Goal: Complete application form

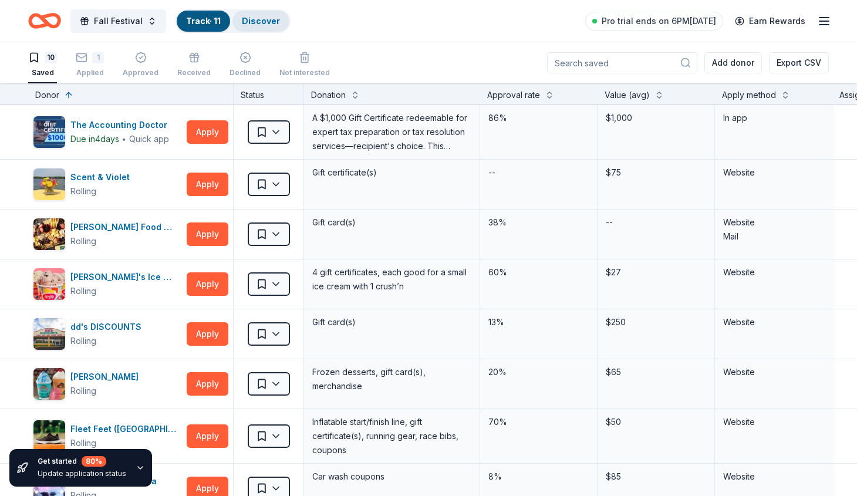
click at [268, 25] on link "Discover" at bounding box center [261, 21] width 38 height 10
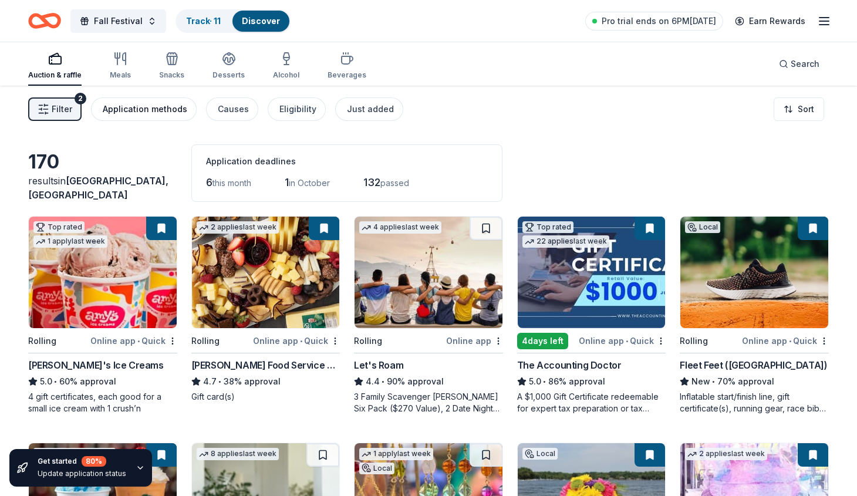
click at [157, 105] on div "Application methods" at bounding box center [145, 109] width 85 height 14
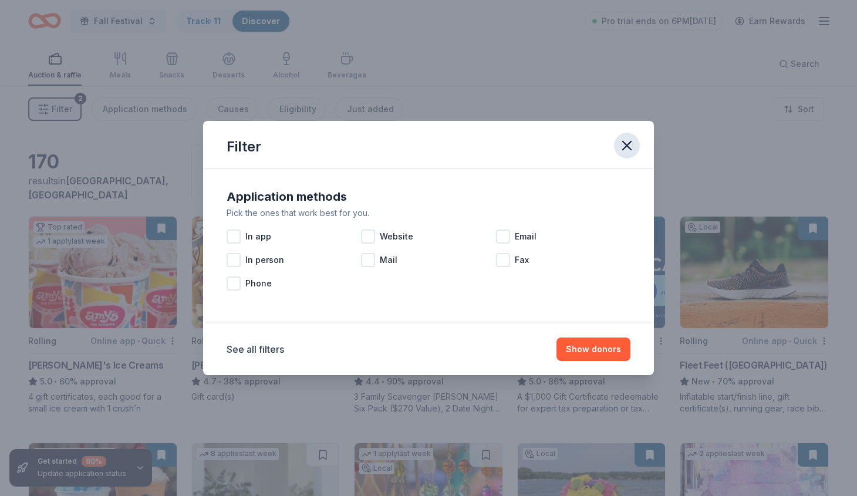
click at [627, 145] on icon "button" at bounding box center [627, 146] width 8 height 8
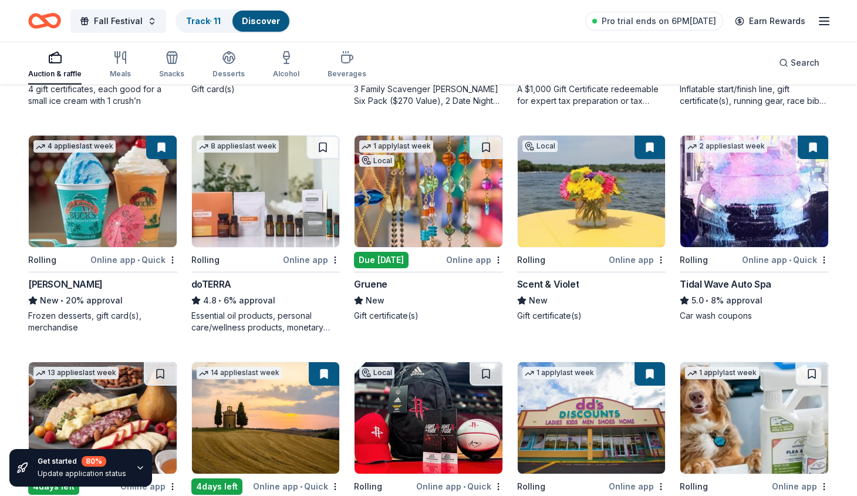
scroll to position [309, 0]
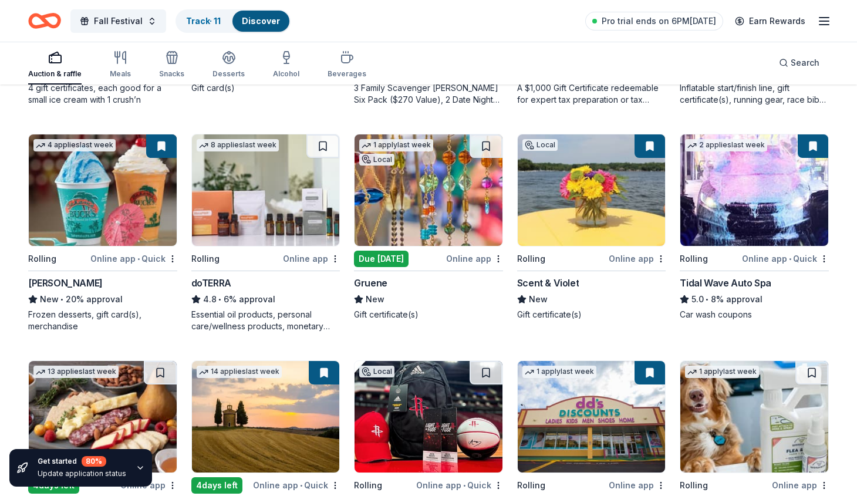
click at [432, 205] on img at bounding box center [429, 190] width 148 height 112
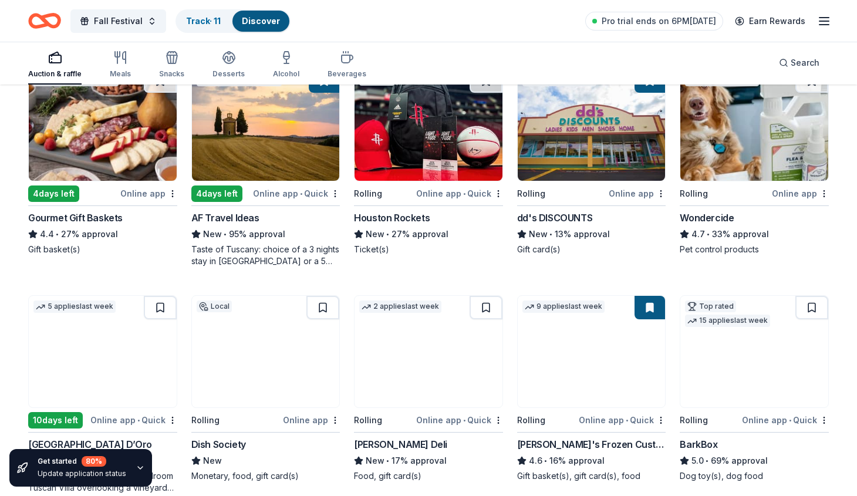
scroll to position [608, 0]
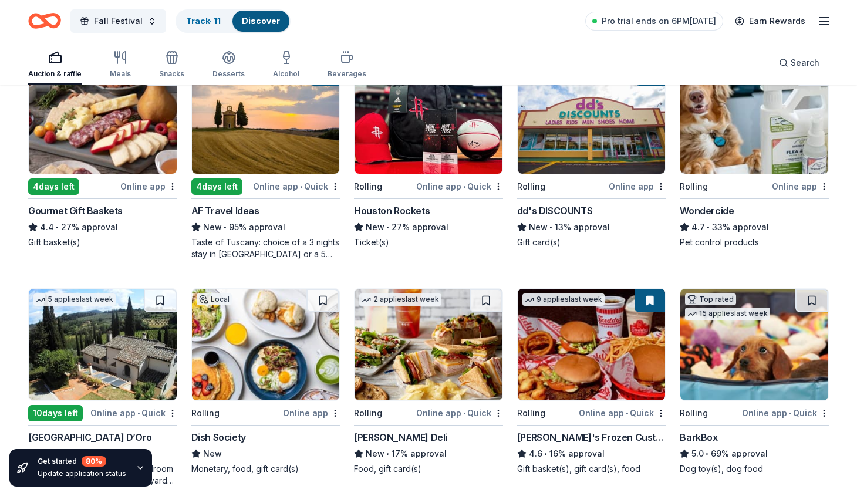
click at [116, 130] on img at bounding box center [103, 118] width 148 height 112
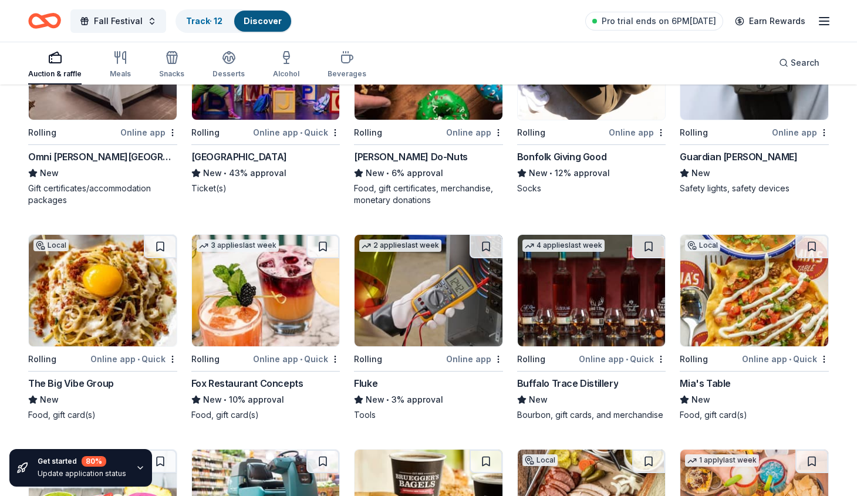
scroll to position [1812, 0]
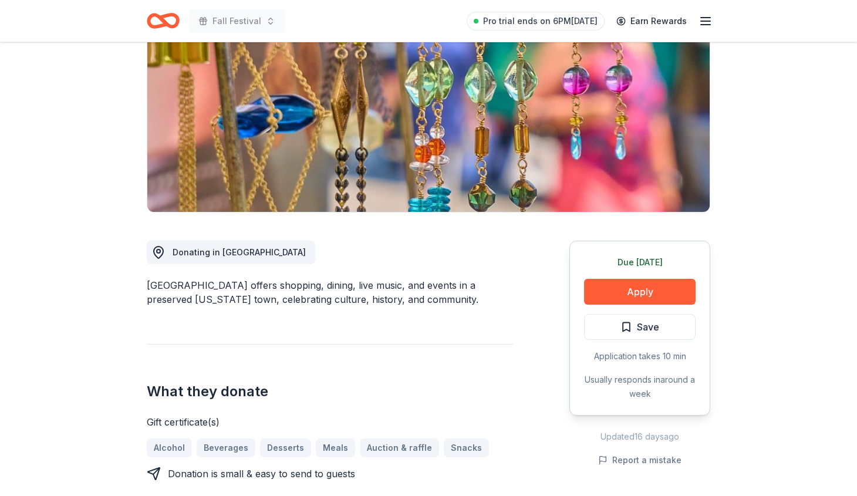
scroll to position [145, 0]
click at [663, 292] on button "Apply" at bounding box center [640, 291] width 112 height 26
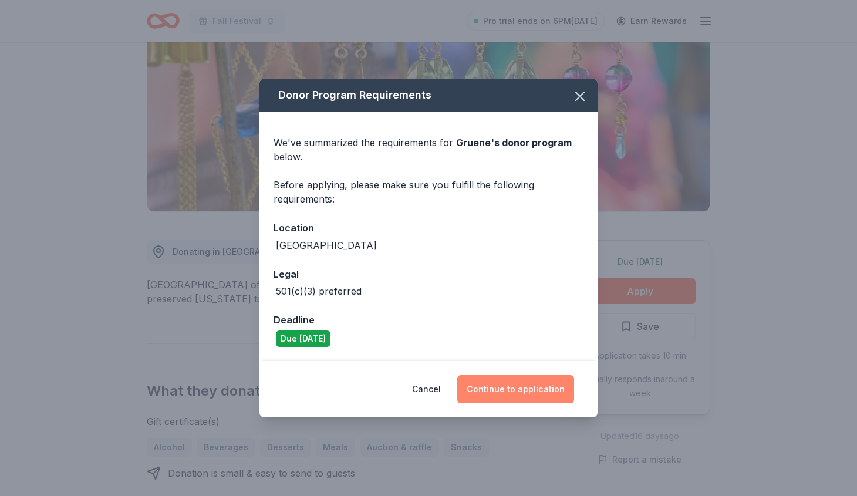
click at [519, 387] on button "Continue to application" at bounding box center [516, 389] width 117 height 28
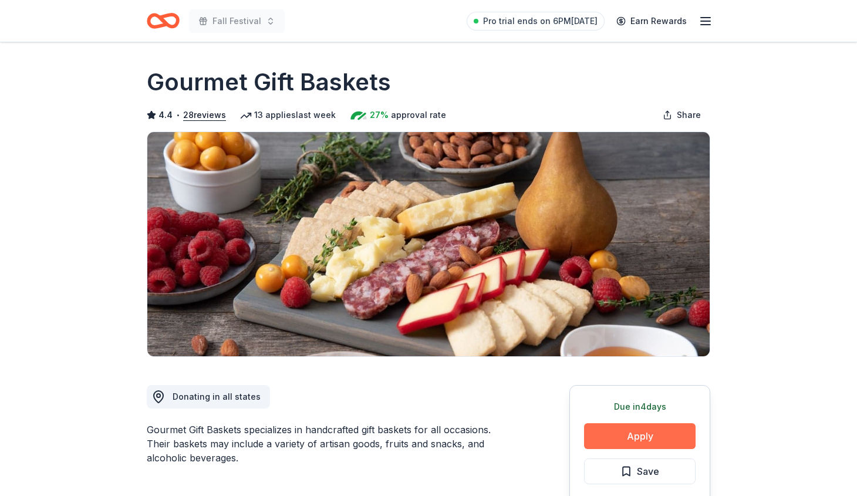
click at [646, 436] on button "Apply" at bounding box center [640, 436] width 112 height 26
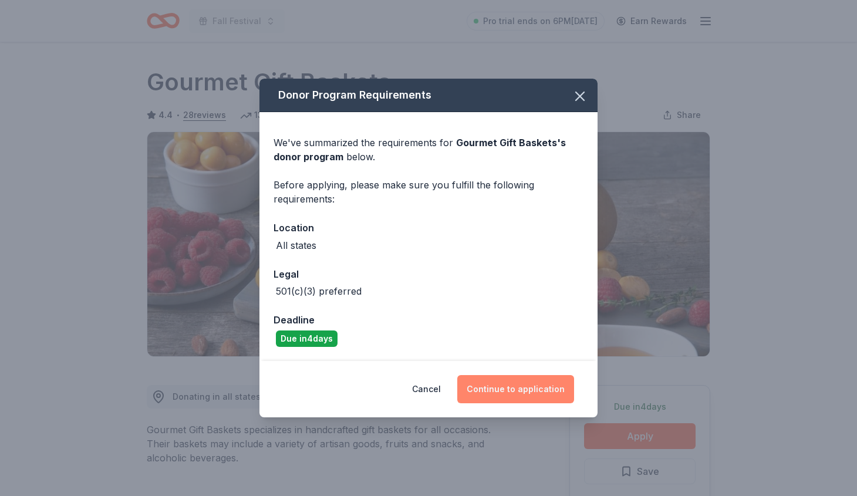
click at [539, 387] on button "Continue to application" at bounding box center [516, 389] width 117 height 28
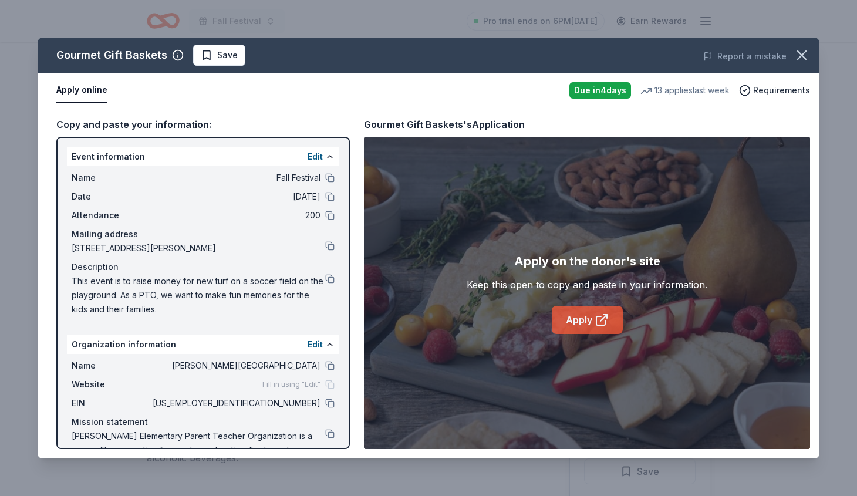
click at [576, 324] on link "Apply" at bounding box center [587, 320] width 71 height 28
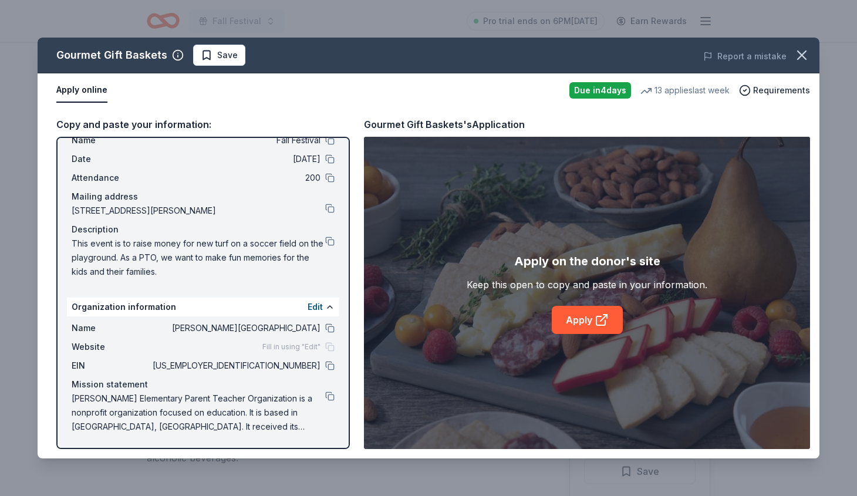
scroll to position [38, 0]
drag, startPoint x: 213, startPoint y: 426, endPoint x: 75, endPoint y: 403, distance: 140.5
click at [75, 403] on span "[PERSON_NAME] Elementary Parent Teacher Organization is a nonprofit organizatio…" at bounding box center [199, 413] width 254 height 42
click at [328, 397] on button at bounding box center [329, 396] width 9 height 9
click at [330, 242] on button at bounding box center [329, 241] width 9 height 9
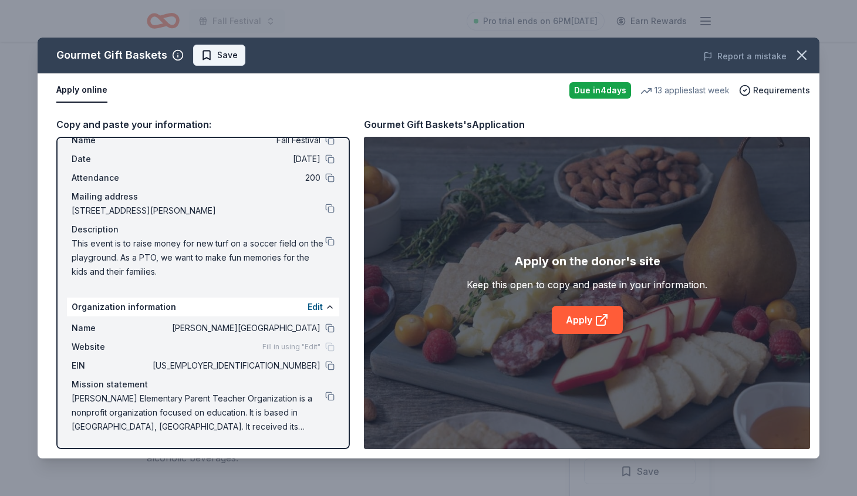
click at [228, 55] on span "Save" at bounding box center [227, 55] width 21 height 14
